Goal: Task Accomplishment & Management: Manage account settings

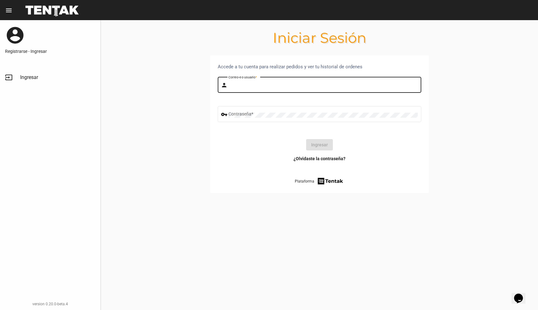
click at [257, 85] on input "Correo-e o usuario *" at bounding box center [322, 85] width 189 height 5
type input "tomas"
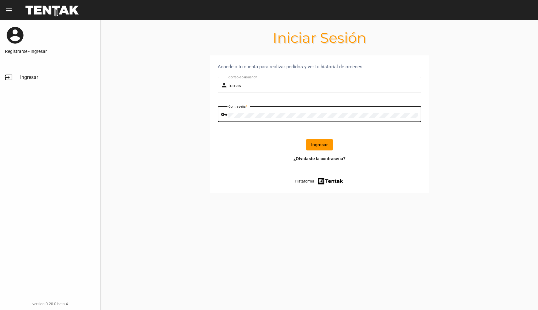
click at [320, 147] on button "Ingresar" at bounding box center [319, 144] width 27 height 11
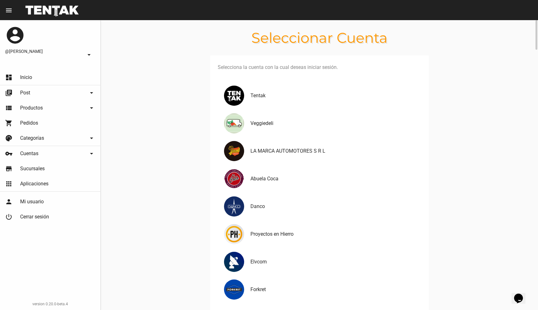
click at [35, 185] on span "Aplicaciones" at bounding box center [34, 184] width 28 height 6
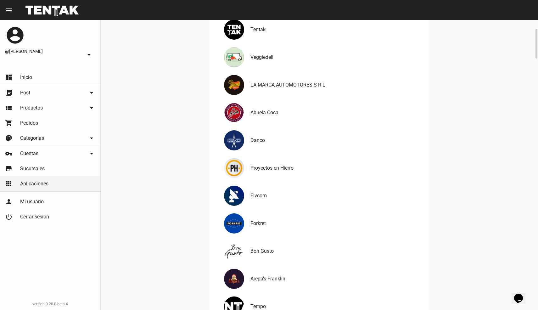
scroll to position [65, 0]
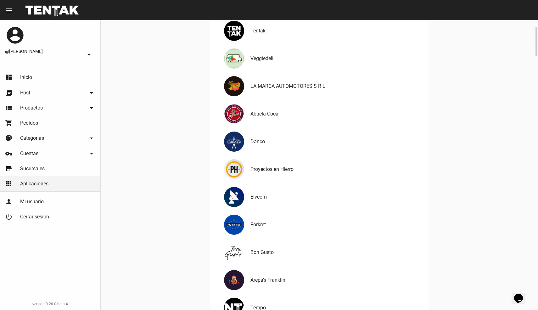
click at [253, 261] on div "Bon Gusto" at bounding box center [320, 253] width 204 height 28
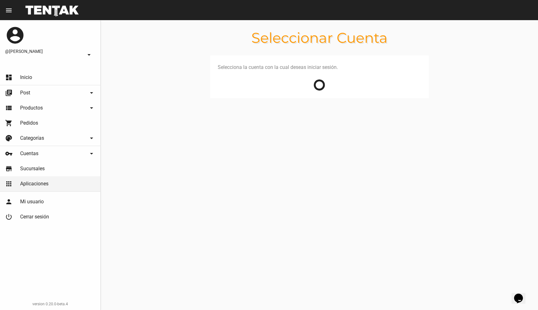
scroll to position [0, 0]
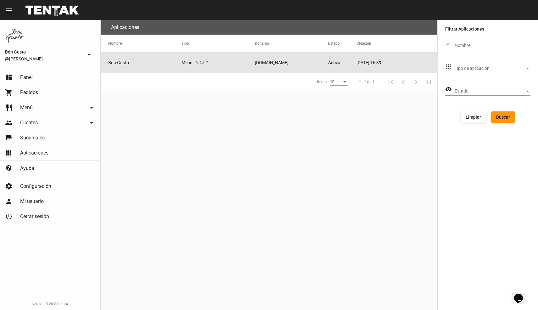
click at [131, 66] on mat-cell "Bon Gusto" at bounding box center [141, 63] width 81 height 20
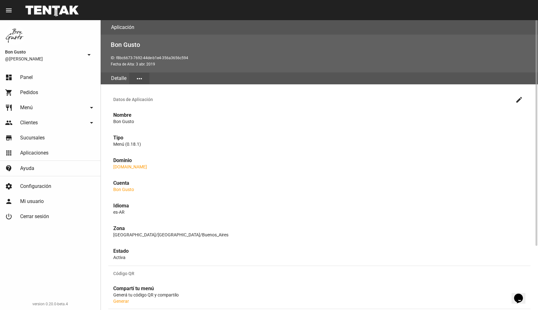
click at [141, 76] on mat-icon "more_horiz" at bounding box center [140, 79] width 8 height 8
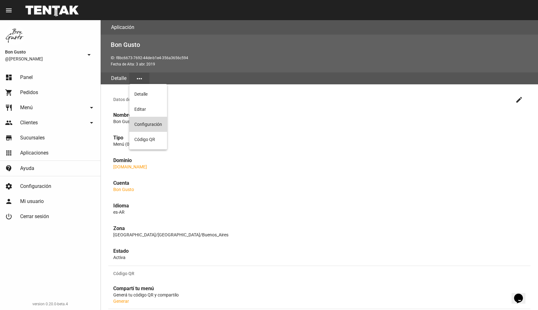
click at [156, 125] on button "Configuración" at bounding box center [148, 124] width 38 height 15
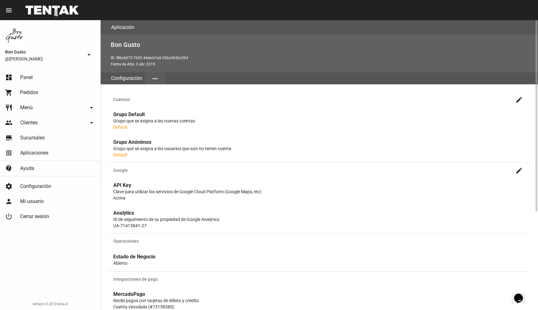
click at [153, 76] on mat-icon "more_horiz" at bounding box center [155, 79] width 8 height 8
click at [166, 124] on button "Configuración" at bounding box center [164, 124] width 38 height 15
click at [518, 101] on mat-icon "create" at bounding box center [519, 100] width 8 height 8
click at [162, 77] on button "more_horiz" at bounding box center [155, 78] width 20 height 11
click at [163, 107] on button "Editar" at bounding box center [164, 109] width 38 height 15
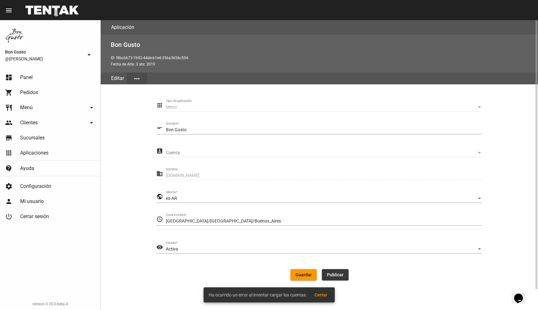
click at [337, 270] on button "Publicar" at bounding box center [335, 274] width 27 height 11
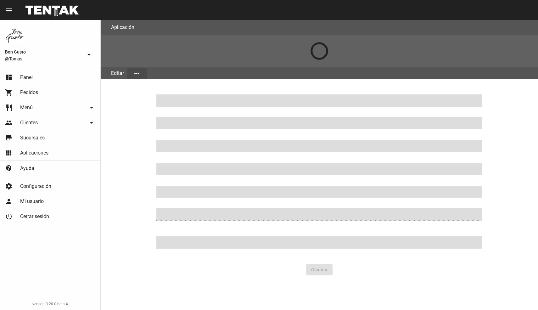
type input "Bon Gusto"
type input "www.bongusto.com.ar"
type input "America/Argentina/Buenos_Aires"
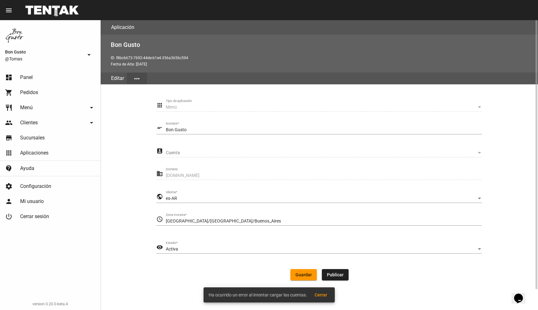
click at [337, 275] on span "Publicar" at bounding box center [335, 274] width 17 height 5
click at [309, 276] on span "Guardar" at bounding box center [304, 274] width 16 height 5
click at [40, 221] on link "power_settings_new Cerrar sesión" at bounding box center [50, 216] width 100 height 15
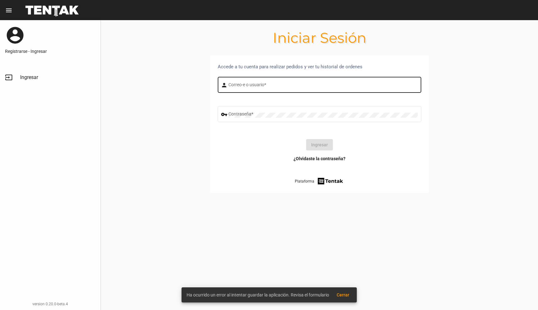
click at [295, 88] on div "Correo-e o usuario *" at bounding box center [322, 84] width 189 height 17
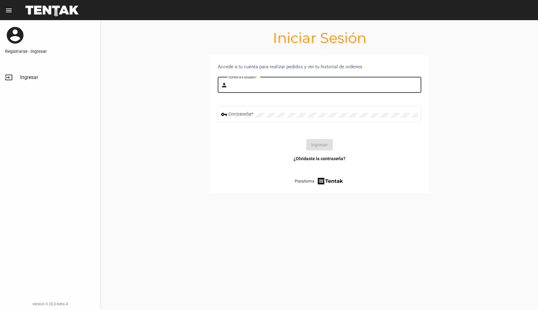
type input "tomas"
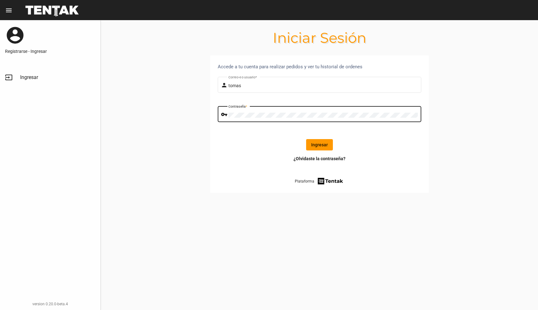
click at [325, 149] on button "Ingresar" at bounding box center [319, 144] width 27 height 11
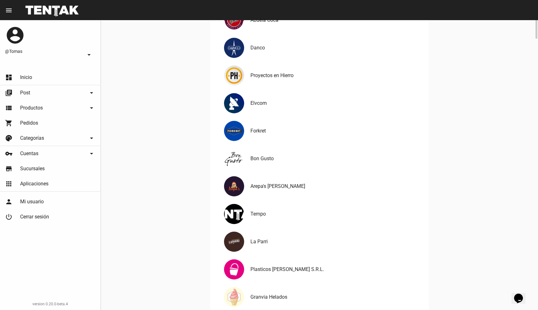
scroll to position [134, 0]
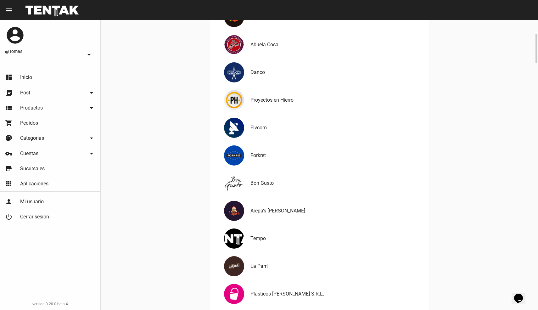
click at [257, 177] on div "Bon Gusto" at bounding box center [320, 183] width 204 height 28
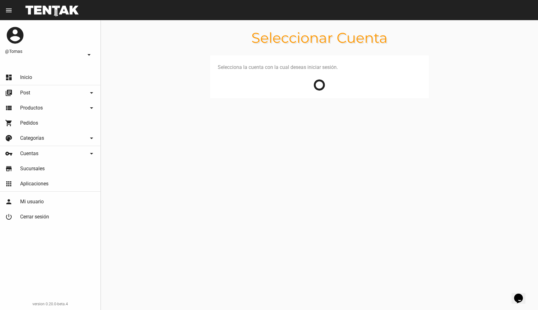
scroll to position [0, 0]
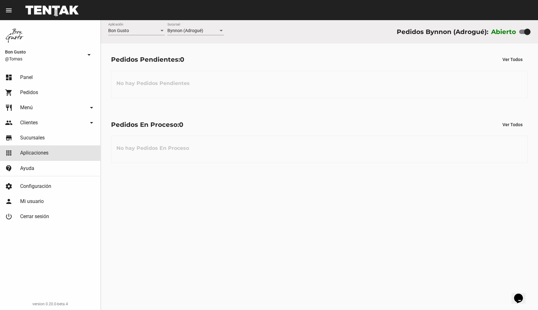
click at [47, 153] on span "Aplicaciones" at bounding box center [34, 153] width 28 height 6
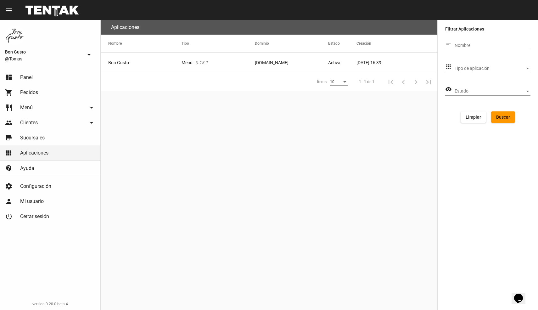
click at [166, 64] on mat-cell "Bon Gusto" at bounding box center [141, 63] width 81 height 20
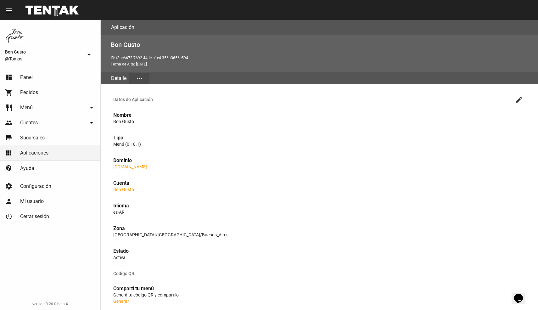
click at [84, 50] on button "arrow_drop_down" at bounding box center [89, 54] width 13 height 13
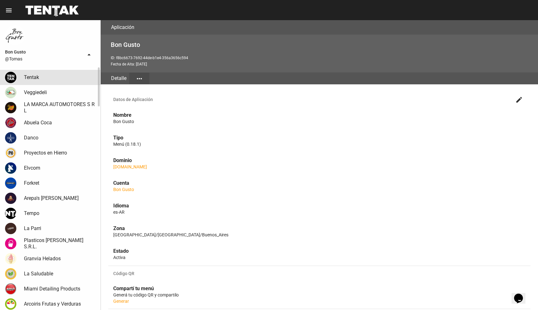
click at [39, 71] on link "Tentak" at bounding box center [50, 77] width 100 height 15
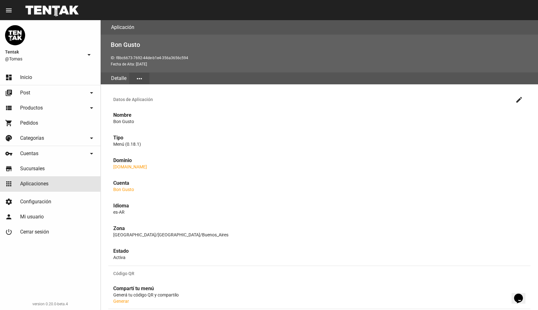
click at [34, 182] on span "Aplicaciones" at bounding box center [34, 184] width 28 height 6
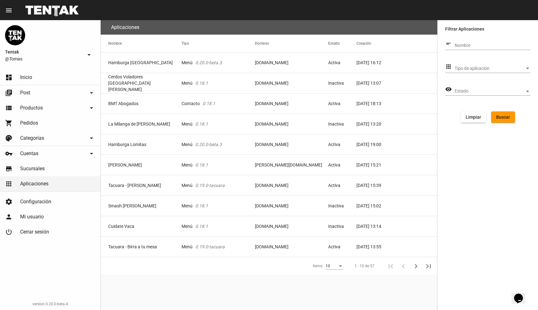
click at [477, 45] on input "Nombre" at bounding box center [493, 45] width 76 height 5
click button "Buscar" at bounding box center [503, 116] width 24 height 11
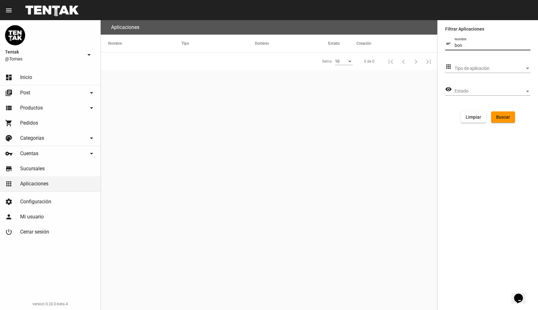
type input "bon"
click button "Buscar" at bounding box center [503, 116] width 24 height 11
click at [249, 67] on mat-cell "Menú 0.18.1" at bounding box center [218, 63] width 73 height 20
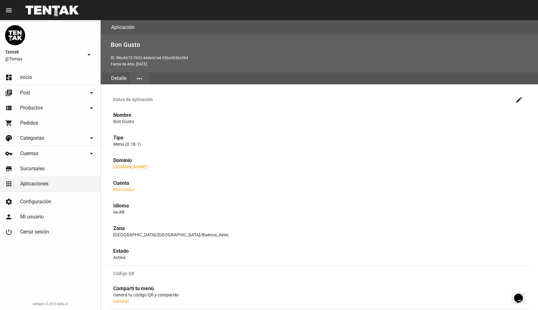
click at [140, 81] on mat-icon "more_horiz" at bounding box center [140, 79] width 8 height 8
click at [142, 111] on button "Editar" at bounding box center [148, 109] width 38 height 15
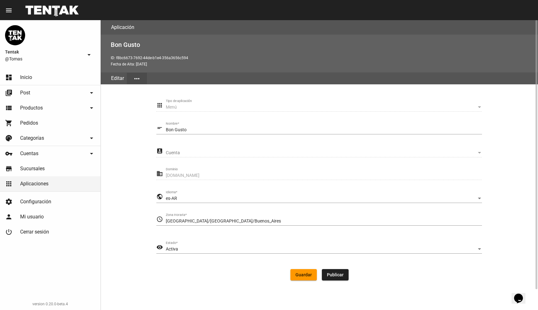
click at [335, 275] on span "Publicar" at bounding box center [335, 274] width 17 height 5
